Goal: Entertainment & Leisure: Consume media (video, audio)

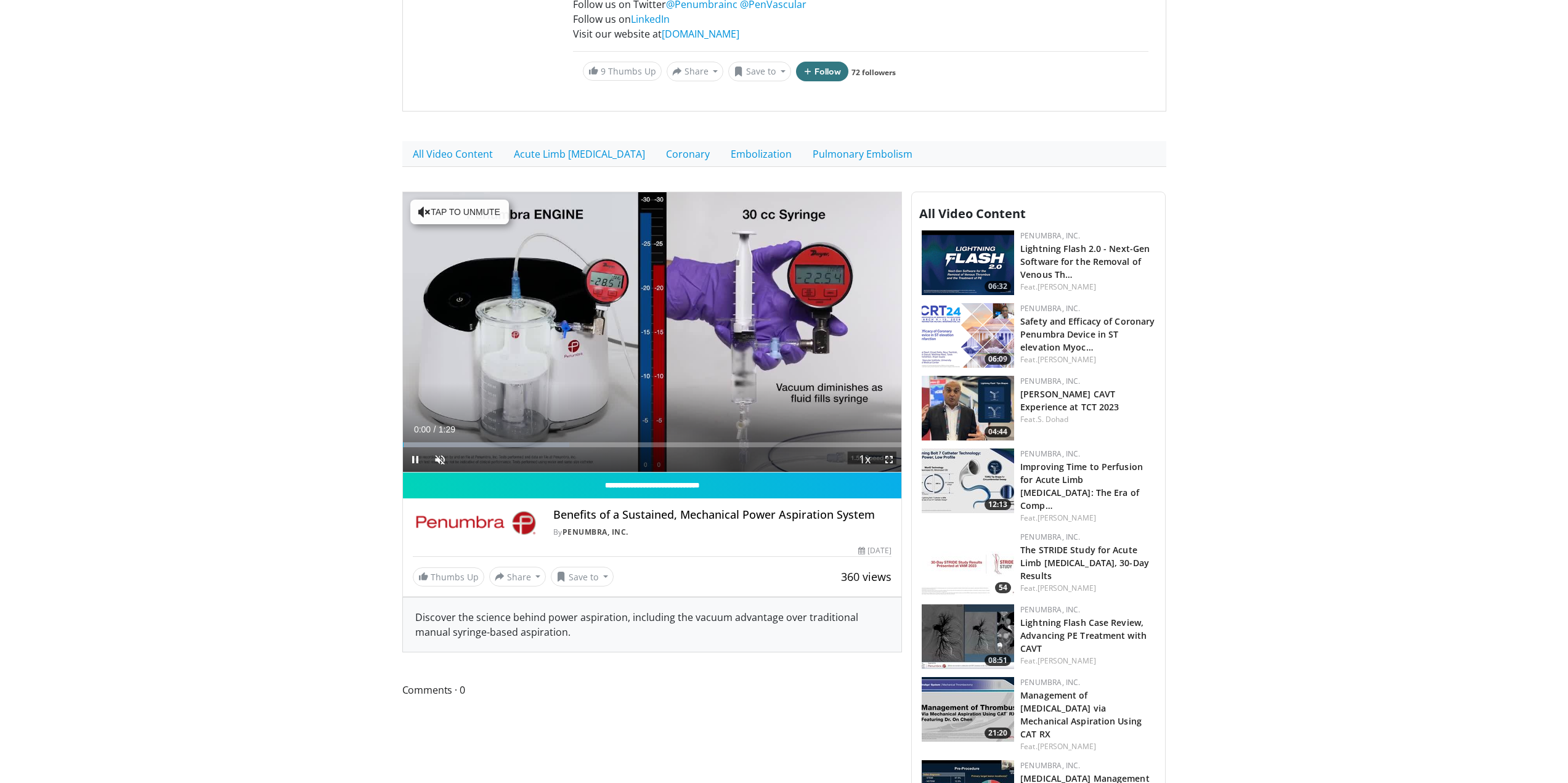
scroll to position [247, 0]
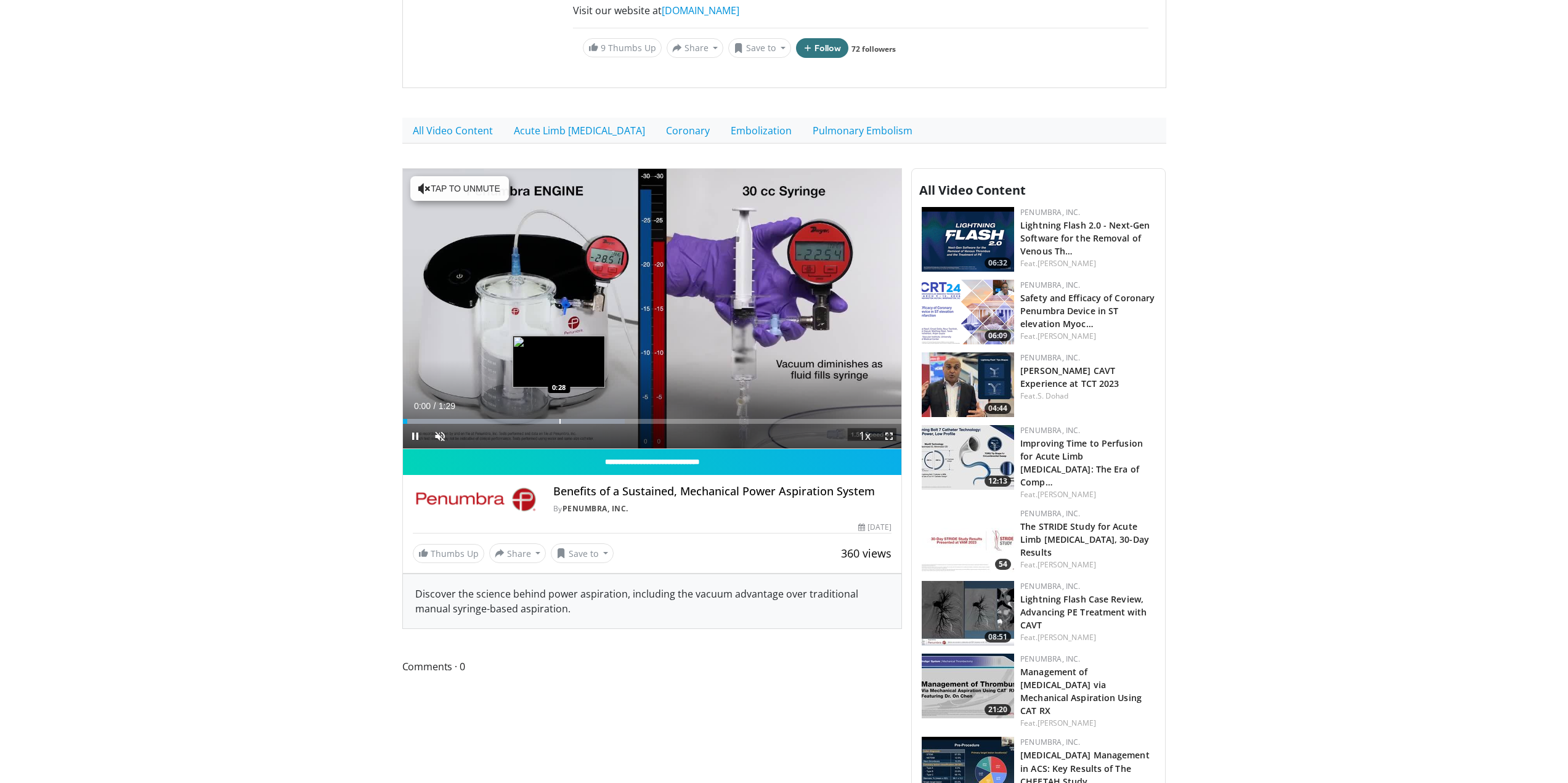
click at [575, 417] on div "Loaded : 44.49% 0:00 0:28" at bounding box center [653, 418] width 499 height 11
click at [618, 420] on div "Progress Bar" at bounding box center [619, 422] width 2 height 5
click at [415, 439] on span "Video Player" at bounding box center [415, 436] width 24 height 24
